Goal: Task Accomplishment & Management: Manage account settings

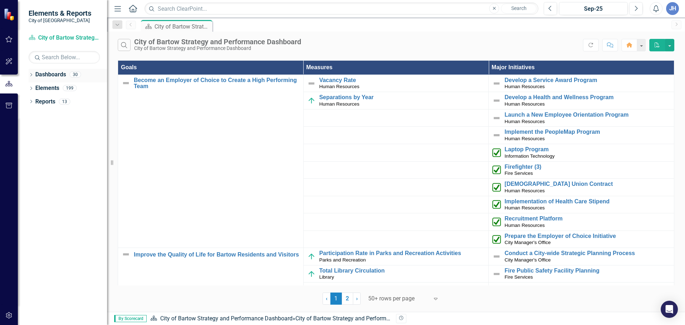
click at [54, 76] on link "Dashboards" at bounding box center [50, 75] width 31 height 8
click at [31, 77] on icon "Dropdown" at bounding box center [31, 76] width 5 height 4
click at [36, 88] on icon "Dropdown" at bounding box center [34, 88] width 5 height 4
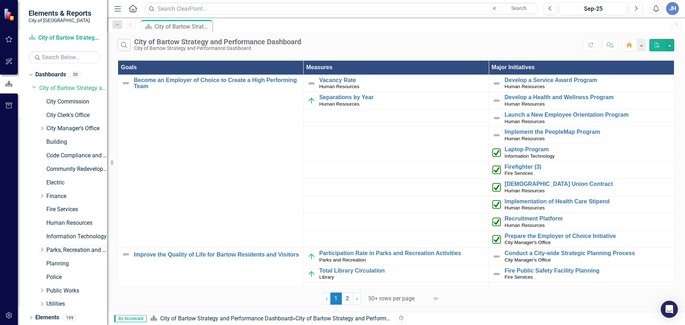
click at [42, 251] on icon "Dropdown" at bounding box center [41, 250] width 5 height 4
click at [72, 266] on link "Parks and Recreation" at bounding box center [81, 264] width 54 height 8
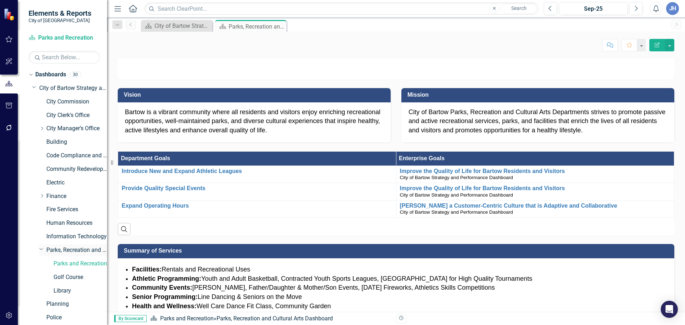
click at [77, 252] on link "Parks, Recreation and Cultural Arts" at bounding box center [76, 250] width 61 height 8
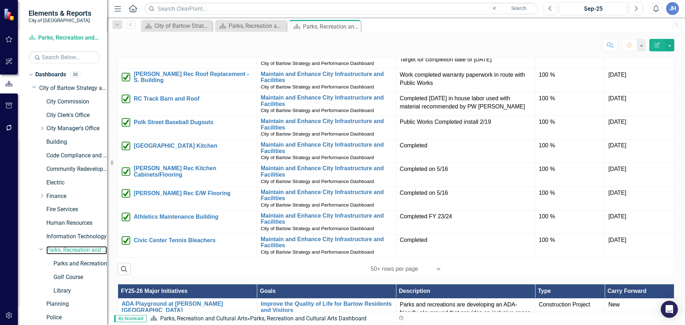
scroll to position [280, 0]
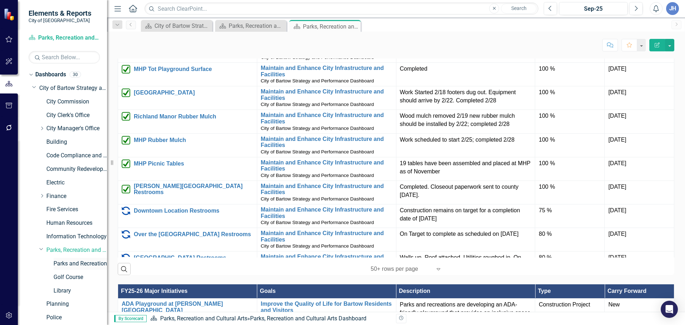
click at [84, 265] on link "Parks and Recreation" at bounding box center [81, 264] width 54 height 8
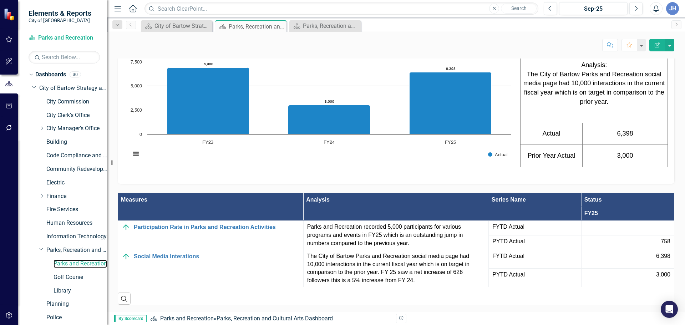
scroll to position [370, 0]
drag, startPoint x: 69, startPoint y: 247, endPoint x: 72, endPoint y: 247, distance: 3.6
click at [69, 247] on link "Parks, Recreation and Cultural Arts" at bounding box center [76, 250] width 61 height 8
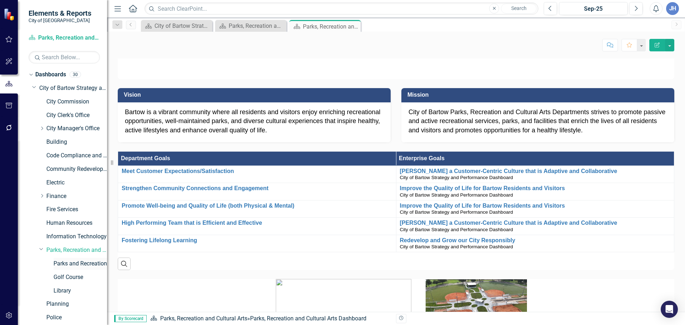
click at [71, 265] on link "Parks and Recreation" at bounding box center [81, 264] width 54 height 8
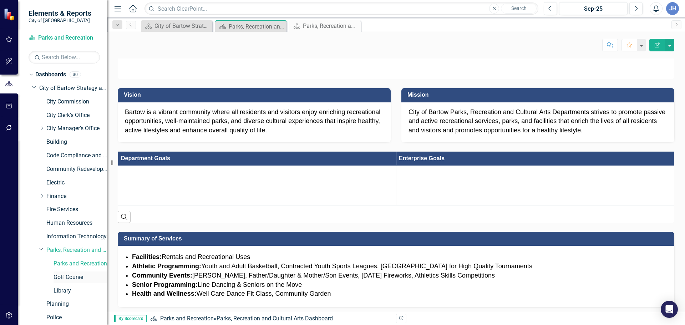
click at [68, 277] on link "Golf Course" at bounding box center [81, 277] width 54 height 8
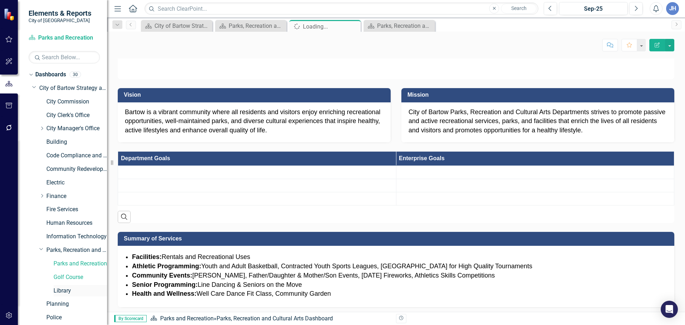
click at [64, 286] on div "Library" at bounding box center [81, 291] width 54 height 12
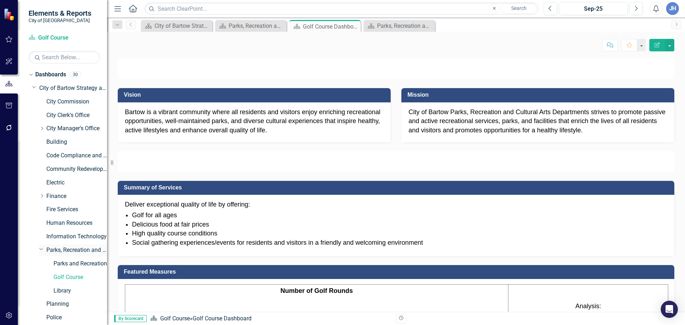
click at [65, 251] on link "Parks, Recreation and Cultural Arts" at bounding box center [76, 250] width 61 height 8
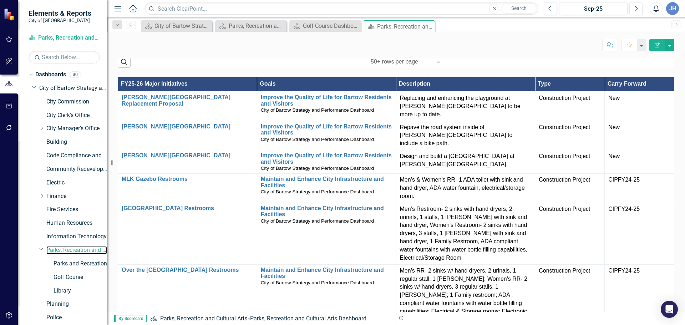
scroll to position [464, 0]
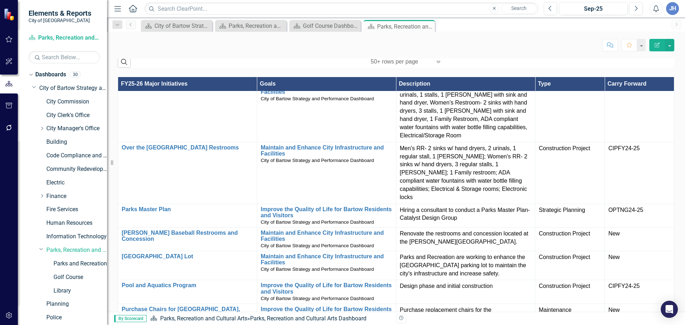
click at [131, 8] on icon "Home" at bounding box center [132, 8] width 9 height 7
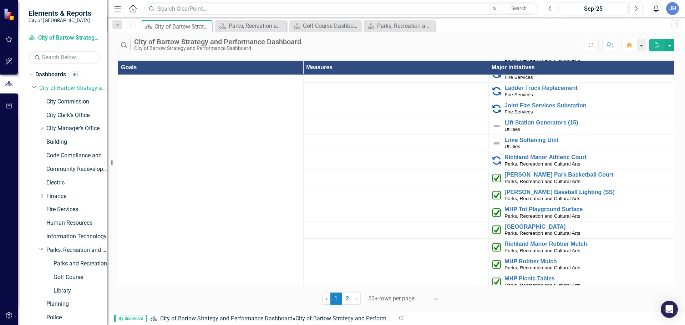
scroll to position [1184, 0]
click at [545, 171] on link "[PERSON_NAME] Park Basketball Court" at bounding box center [588, 174] width 166 height 6
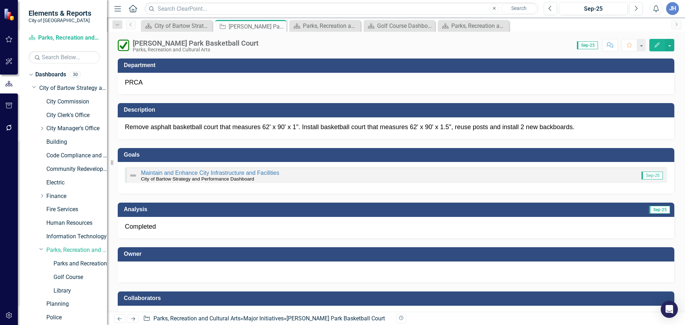
click at [119, 9] on icon "Menu" at bounding box center [117, 8] width 9 height 7
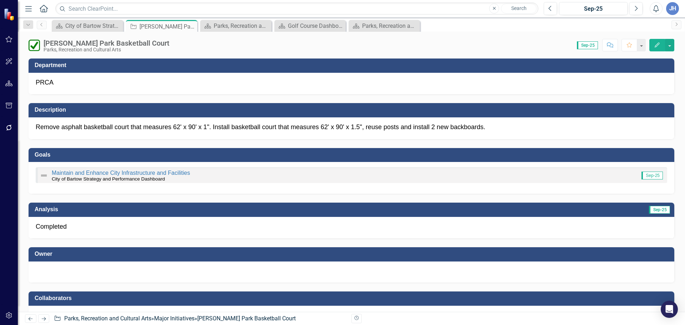
click at [33, 10] on icon "Menu" at bounding box center [28, 8] width 9 height 7
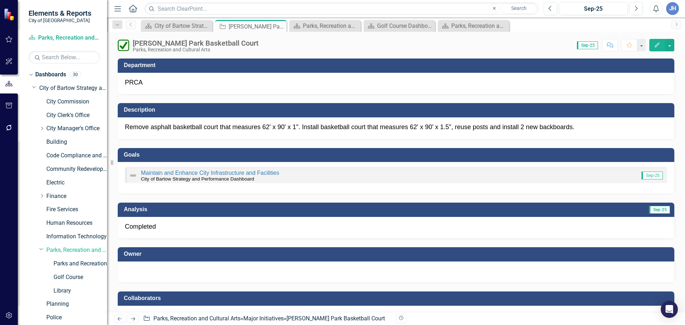
click at [135, 8] on icon "Home" at bounding box center [132, 8] width 9 height 7
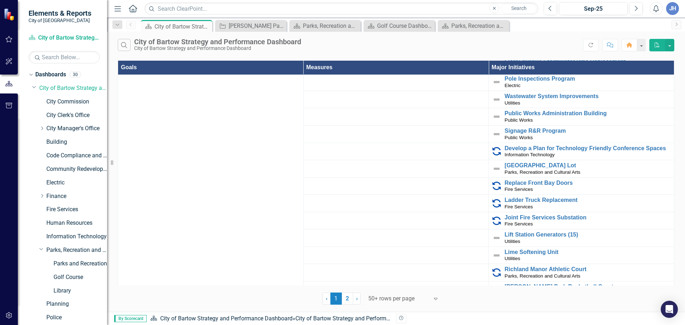
scroll to position [1178, 0]
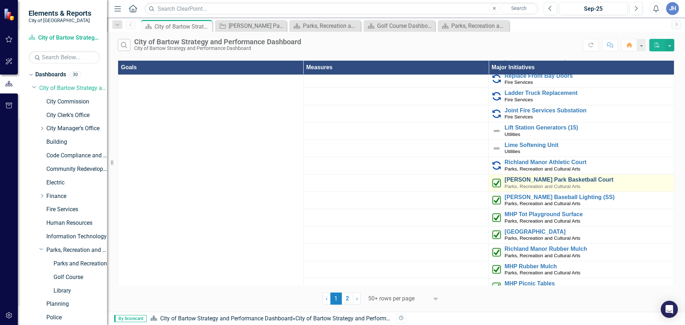
click at [534, 177] on link "[PERSON_NAME] Park Basketball Court" at bounding box center [588, 180] width 166 height 6
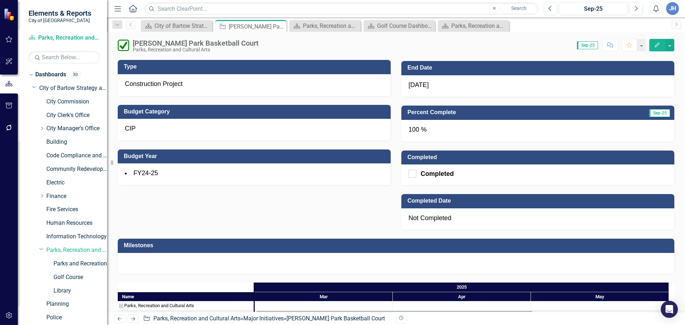
scroll to position [321, 0]
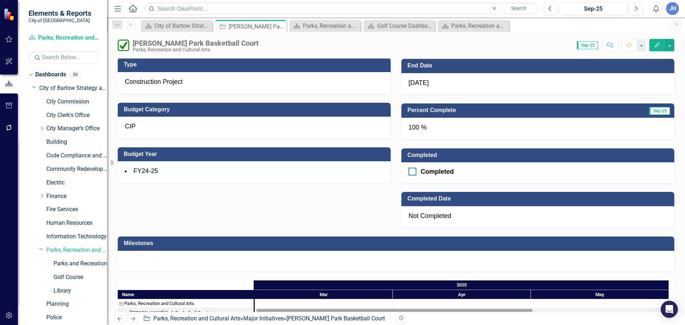
click at [412, 173] on div at bounding box center [413, 172] width 8 height 8
click at [412, 172] on input "Completed" at bounding box center [411, 170] width 5 height 5
checkbox input "true"
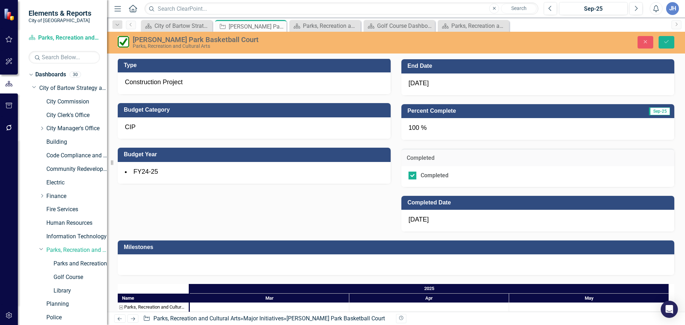
click at [438, 219] on div "[DATE]" at bounding box center [538, 221] width 273 height 22
click at [428, 223] on div "[DATE]" at bounding box center [538, 221] width 273 height 22
click at [431, 220] on div "[DATE]" at bounding box center [538, 221] width 273 height 22
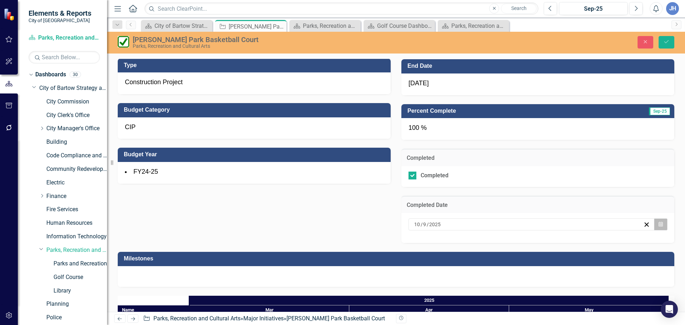
click at [659, 224] on icon "Calendar" at bounding box center [661, 224] width 4 height 5
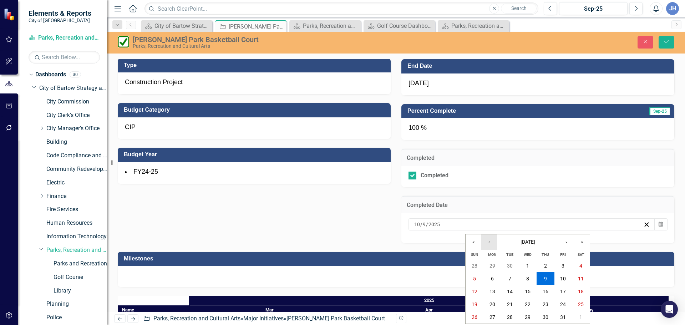
click at [487, 242] on button "‹" at bounding box center [490, 243] width 16 height 16
click at [490, 314] on abbr "29" at bounding box center [493, 317] width 6 height 6
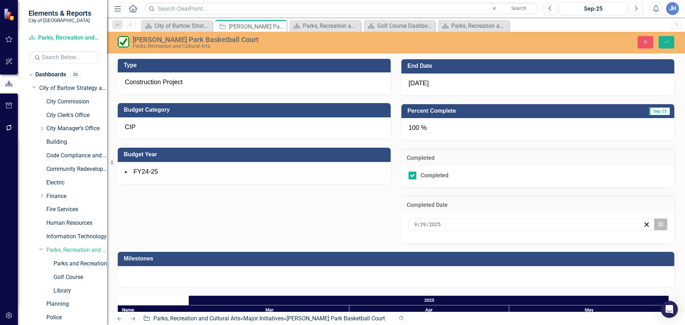
click at [654, 227] on button "Calendar" at bounding box center [661, 224] width 14 height 12
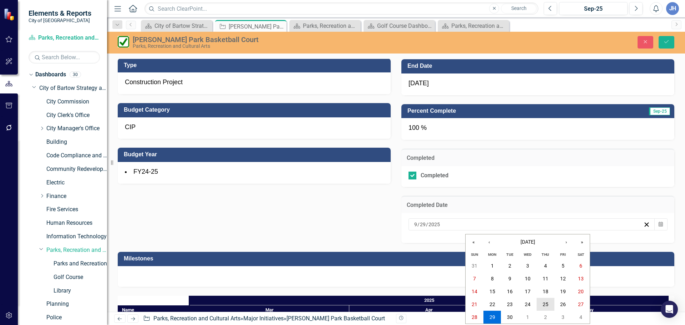
click at [545, 306] on abbr "25" at bounding box center [546, 305] width 6 height 6
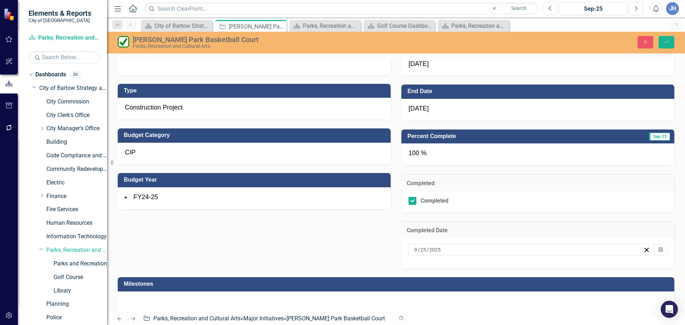
scroll to position [250, 0]
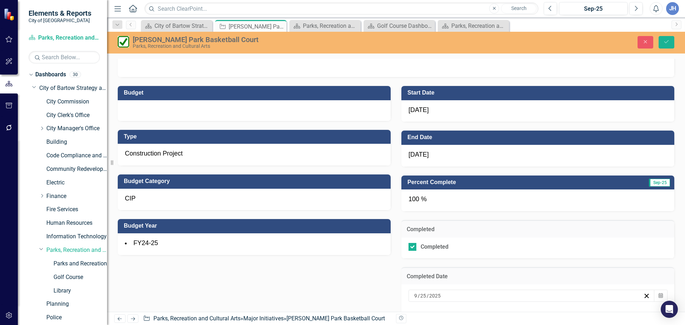
click at [149, 109] on div at bounding box center [254, 110] width 273 height 21
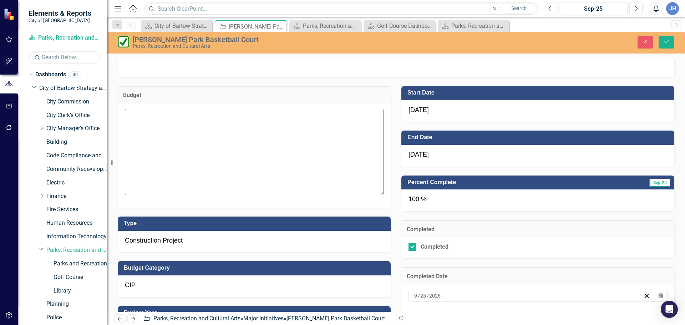
click at [152, 133] on textarea at bounding box center [254, 152] width 259 height 86
click at [147, 118] on textarea at bounding box center [254, 152] width 259 height 86
type textarea "$171,121"
click at [672, 43] on button "Save" at bounding box center [667, 42] width 16 height 12
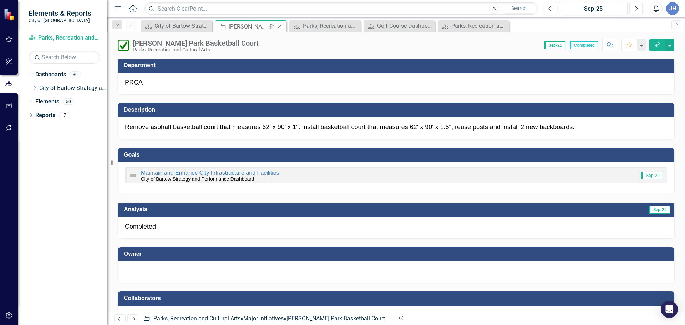
click at [281, 25] on icon "Close" at bounding box center [279, 27] width 7 height 6
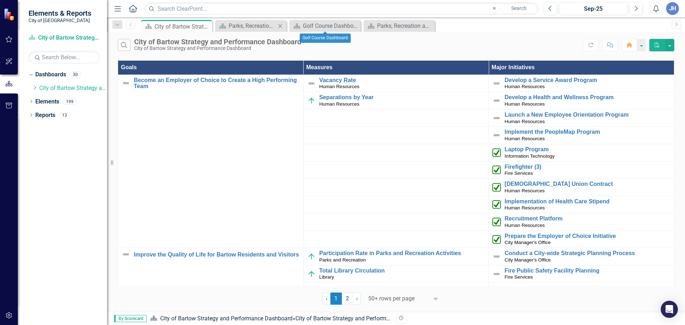
click at [281, 26] on icon "Close" at bounding box center [280, 26] width 7 height 6
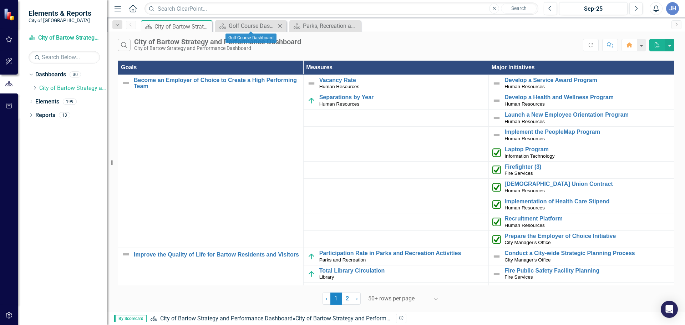
click at [280, 25] on icon at bounding box center [280, 26] width 4 height 4
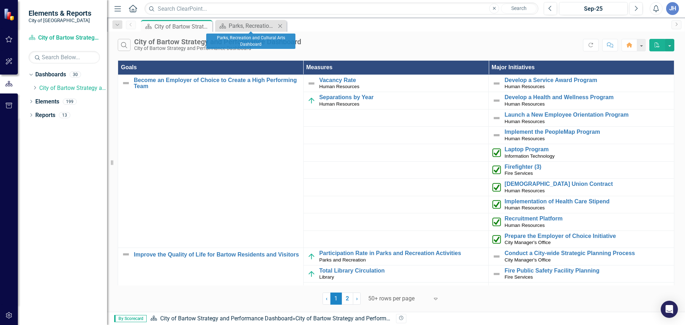
click at [282, 25] on icon "Close" at bounding box center [280, 26] width 7 height 6
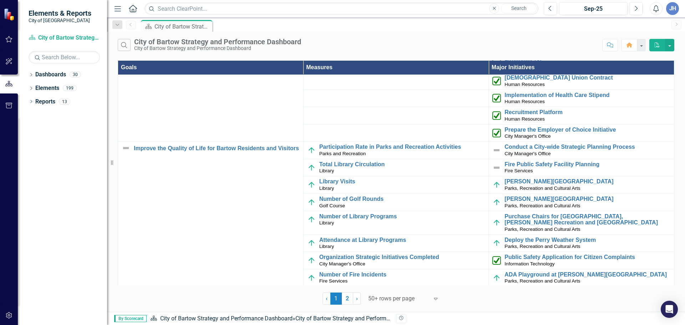
scroll to position [107, 0]
click at [543, 183] on link "[PERSON_NAME][GEOGRAPHIC_DATA]" at bounding box center [588, 181] width 166 height 6
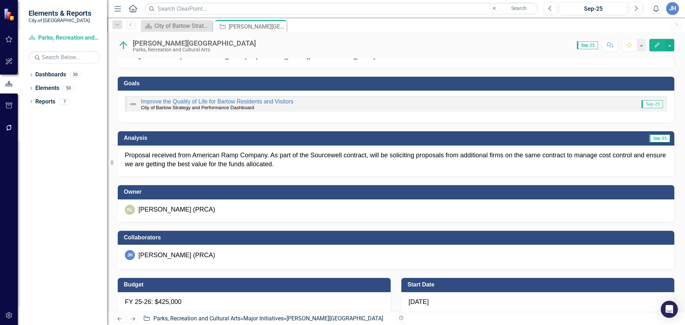
scroll to position [36, 0]
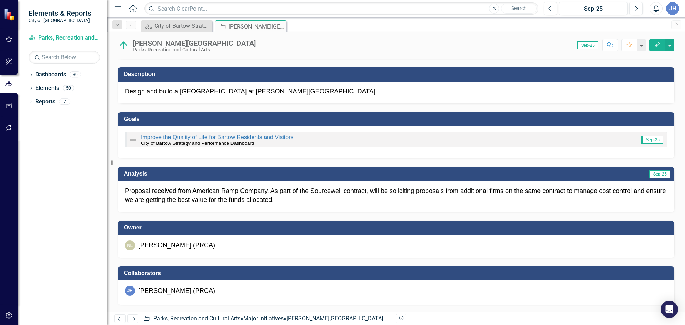
click at [341, 201] on p "Proposal received from American Ramp Company. As part of the Sourcewell contrac…" at bounding box center [396, 196] width 543 height 18
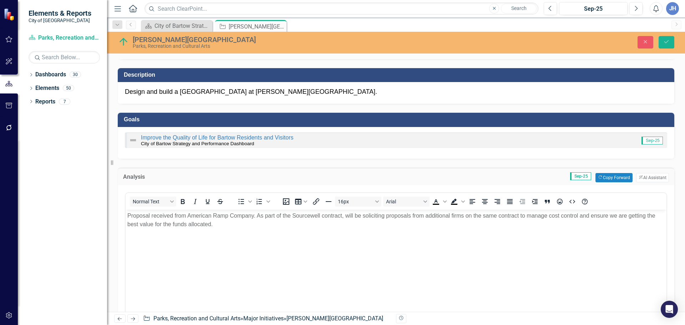
scroll to position [0, 0]
click at [649, 42] on icon "Close" at bounding box center [645, 41] width 6 height 5
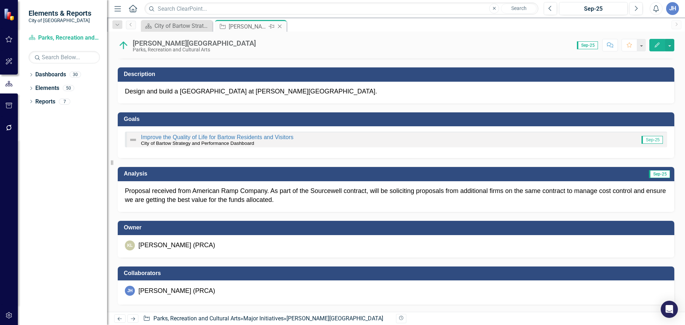
click at [280, 27] on icon "Close" at bounding box center [279, 27] width 7 height 6
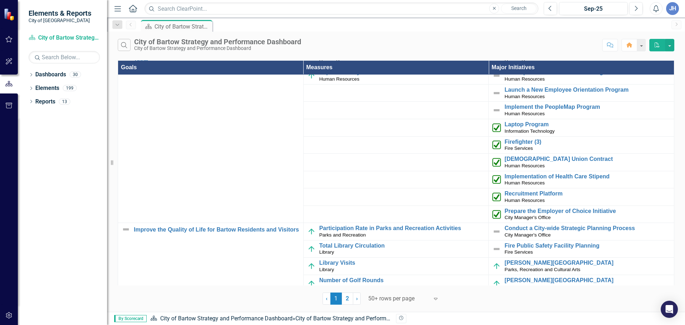
scroll to position [143, 0]
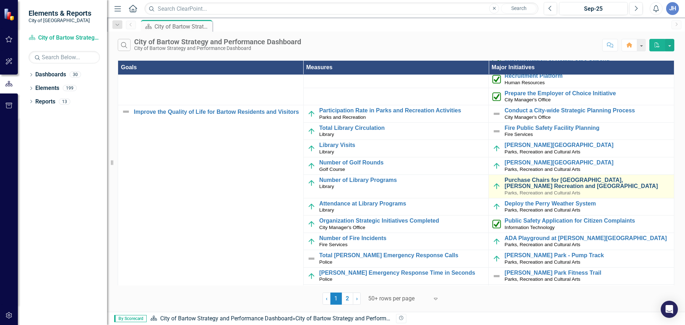
click at [519, 180] on link "Purchase Chairs for [GEOGRAPHIC_DATA], [PERSON_NAME] Recreation and [GEOGRAPHIC…" at bounding box center [588, 183] width 166 height 12
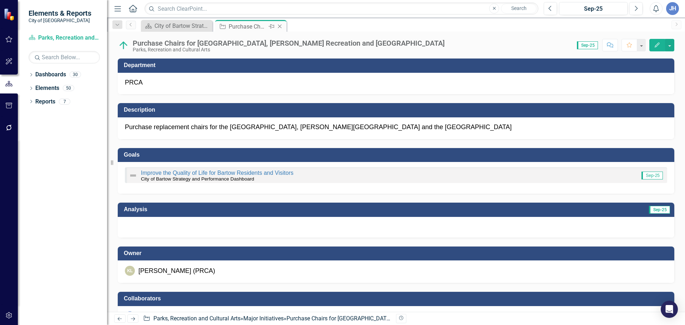
click at [280, 26] on icon at bounding box center [280, 27] width 4 height 4
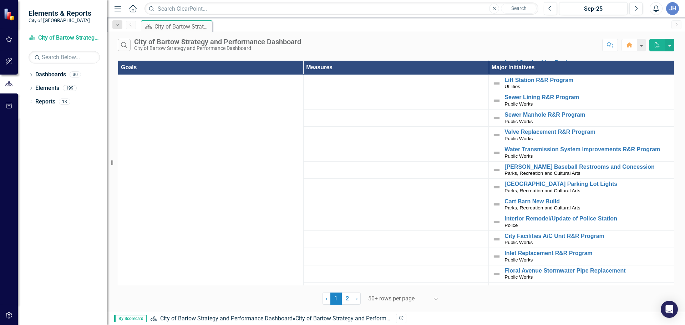
scroll to position [857, 0]
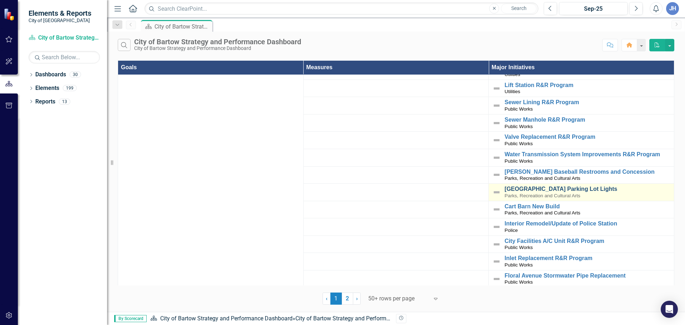
click at [554, 186] on link "[GEOGRAPHIC_DATA] Parking Lot Lights" at bounding box center [588, 189] width 166 height 6
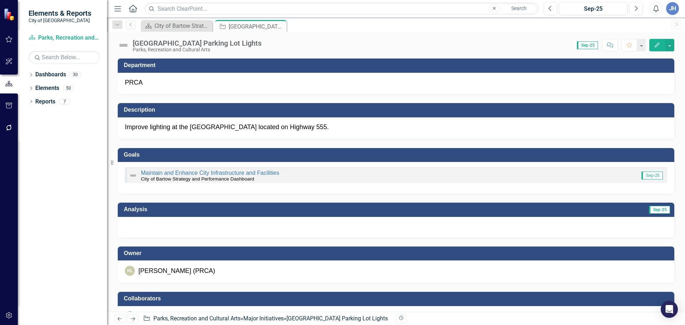
click at [0, 0] on icon at bounding box center [0, 0] width 0 height 0
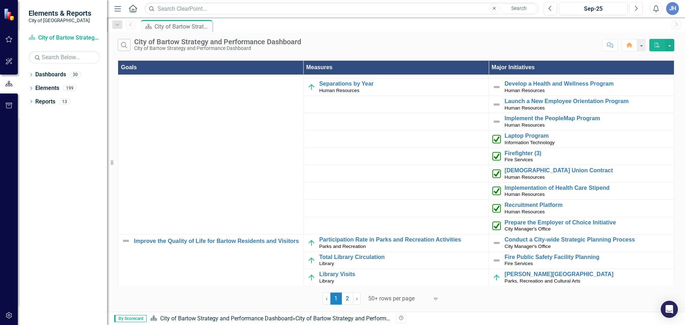
scroll to position [36, 0]
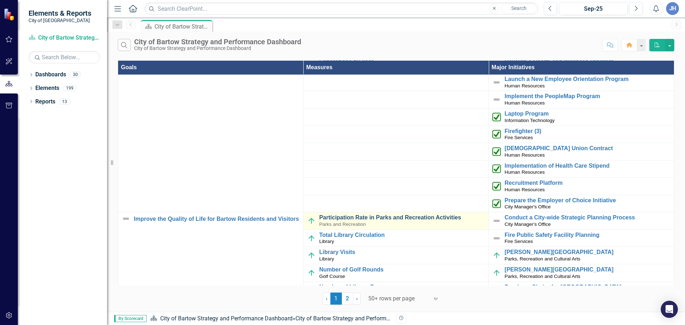
click at [371, 219] on link "Participation Rate in Parks and Recreation Activities" at bounding box center [402, 218] width 166 height 6
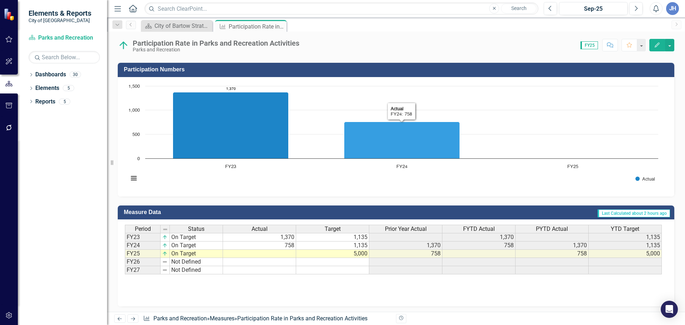
scroll to position [180, 0]
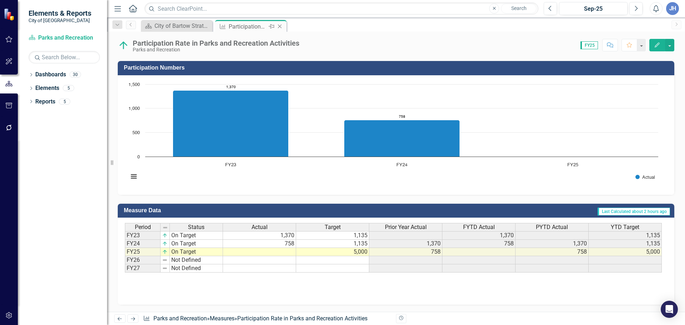
click at [280, 26] on icon "Close" at bounding box center [279, 27] width 7 height 6
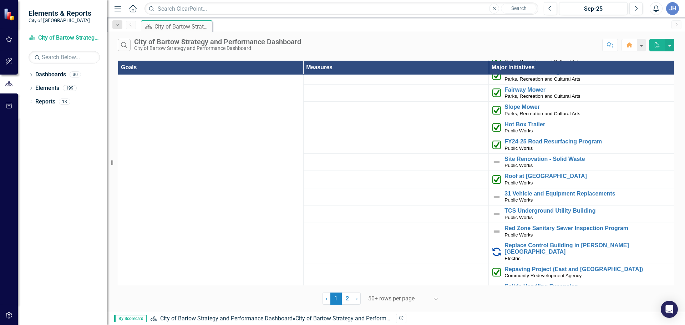
scroll to position [1719, 0]
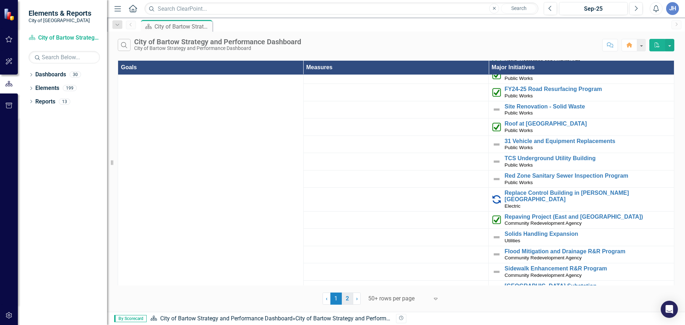
click at [345, 297] on link "2" at bounding box center [347, 299] width 11 height 12
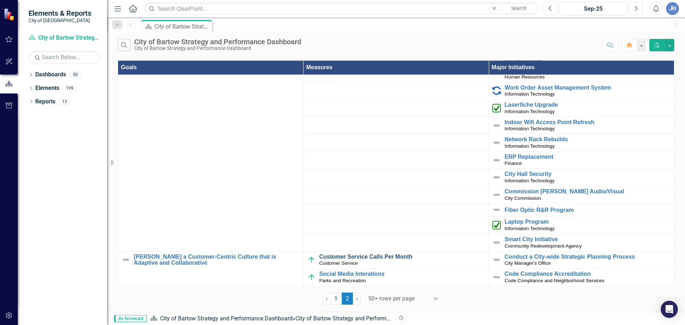
scroll to position [428, 0]
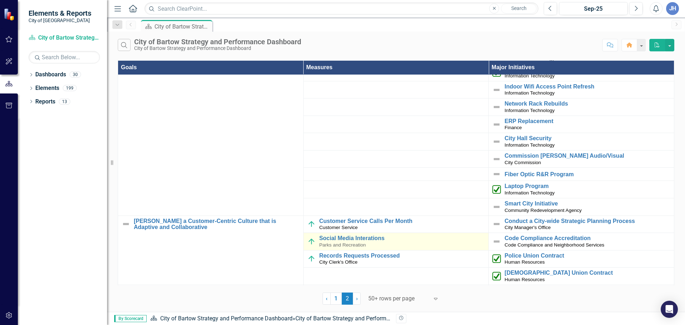
click at [357, 242] on span "Parks and Recreation" at bounding box center [342, 244] width 47 height 5
click at [356, 239] on link "Social Media Interations" at bounding box center [402, 238] width 166 height 6
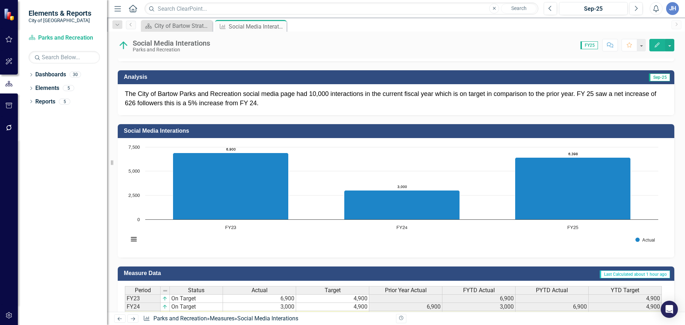
scroll to position [170, 0]
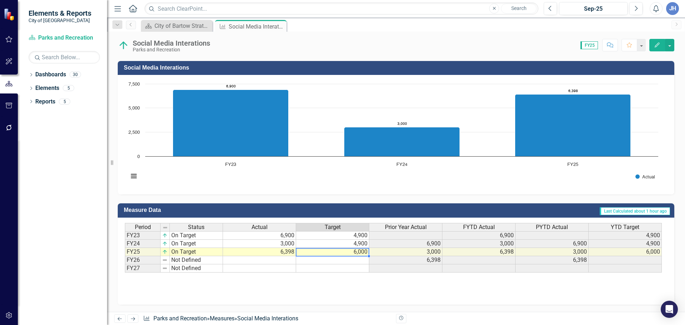
click at [353, 252] on td "6,000" at bounding box center [332, 252] width 73 height 8
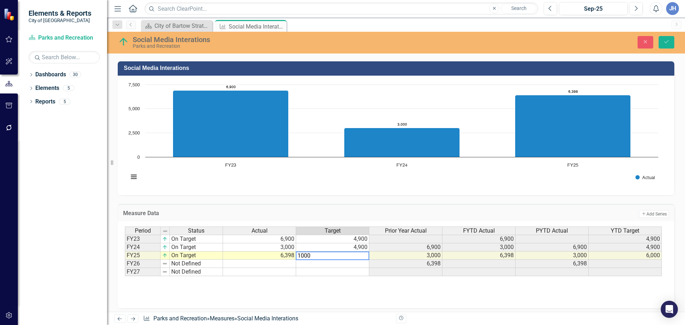
type textarea "10000"
click at [306, 263] on td at bounding box center [332, 264] width 73 height 8
type textarea "10000"
click at [656, 44] on div "Close Save" at bounding box center [565, 42] width 230 height 12
click at [661, 44] on button "Save" at bounding box center [667, 42] width 16 height 12
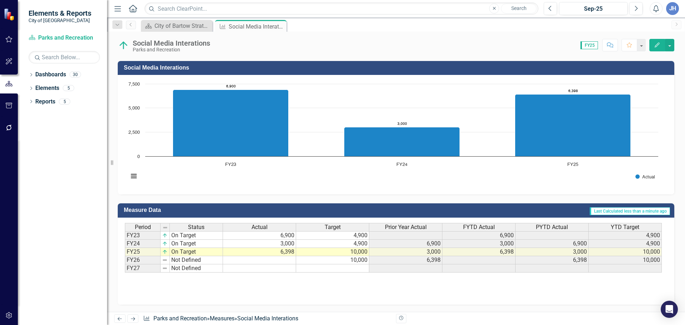
click at [361, 252] on td "10,000" at bounding box center [332, 252] width 73 height 8
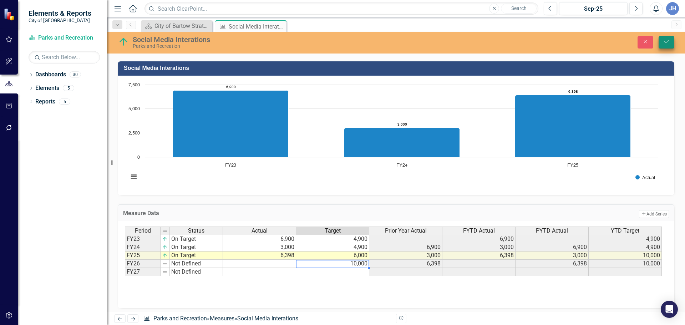
type textarea "10000"
click at [666, 43] on icon "submit" at bounding box center [667, 41] width 4 height 3
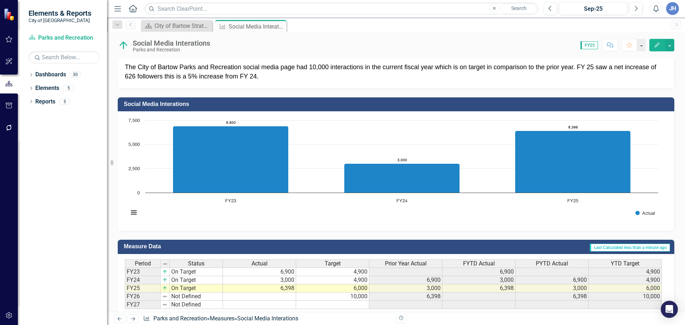
scroll to position [107, 0]
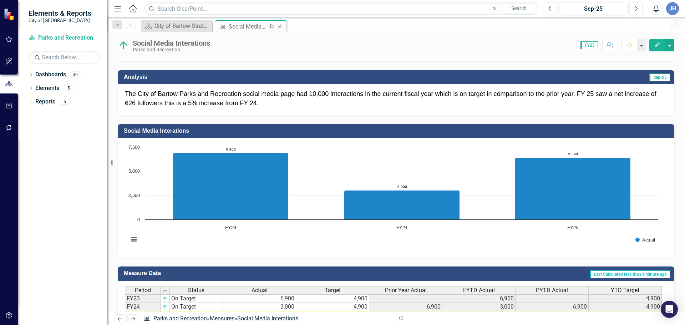
click at [280, 26] on icon at bounding box center [280, 27] width 4 height 4
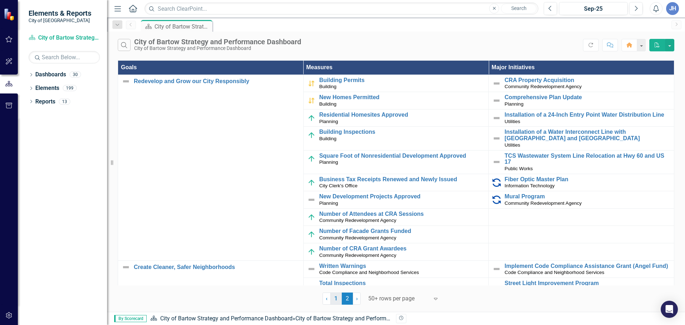
click at [338, 298] on link "1" at bounding box center [336, 299] width 11 height 12
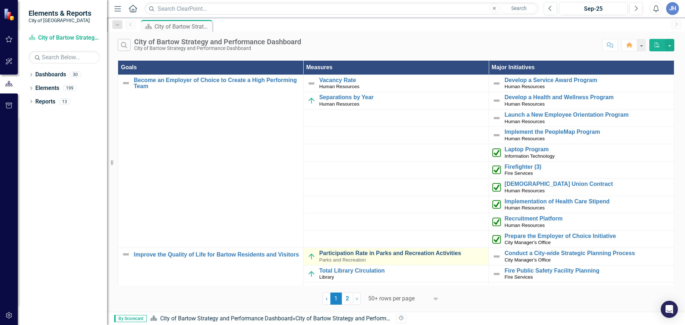
click at [363, 250] on link "Participation Rate in Parks and Recreation Activities" at bounding box center [402, 253] width 166 height 6
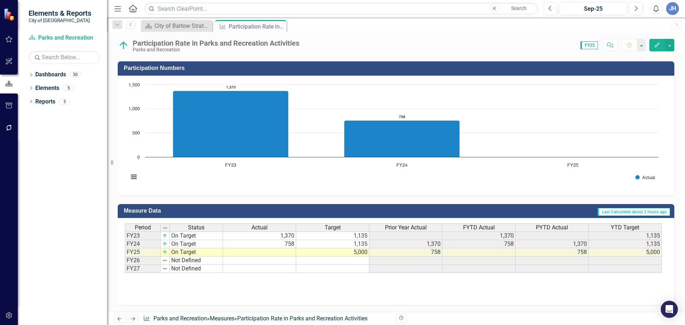
scroll to position [180, 0]
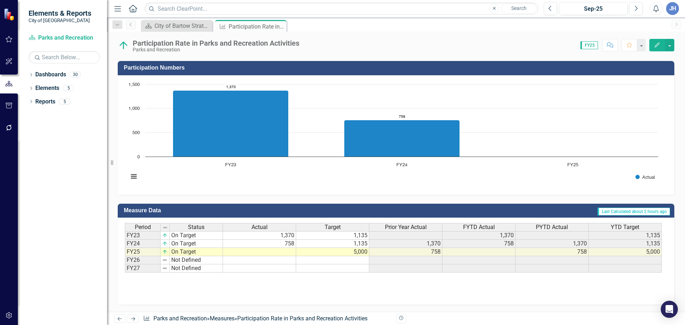
click at [362, 260] on td at bounding box center [332, 260] width 73 height 8
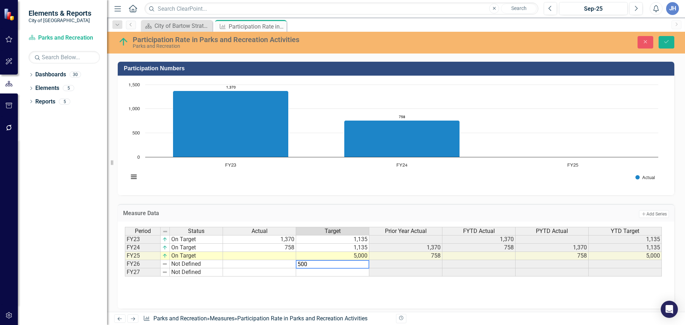
type textarea "5000"
click at [665, 42] on icon "Save" at bounding box center [667, 41] width 6 height 5
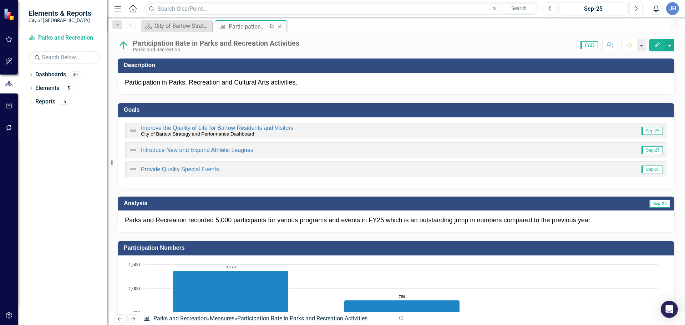
click at [277, 27] on icon "Close" at bounding box center [279, 27] width 7 height 6
